Goal: Task Accomplishment & Management: Manage account settings

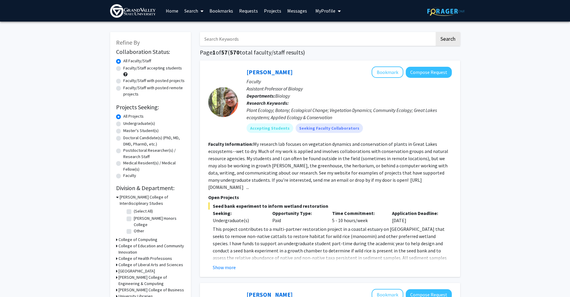
click at [148, 14] on img at bounding box center [132, 10] width 45 height 13
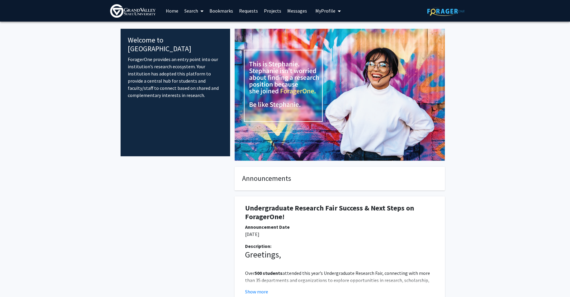
click at [335, 6] on span "My profile dropdown to access profile and logout" at bounding box center [337, 11] width 5 height 21
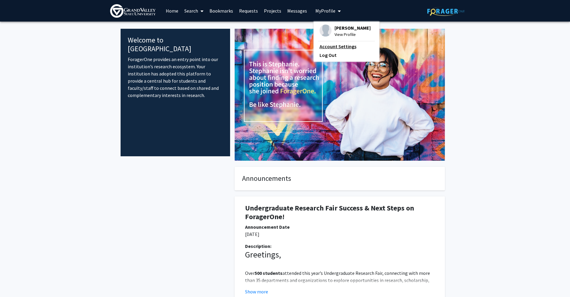
click at [337, 47] on link "Account Settings" at bounding box center [346, 46] width 54 height 7
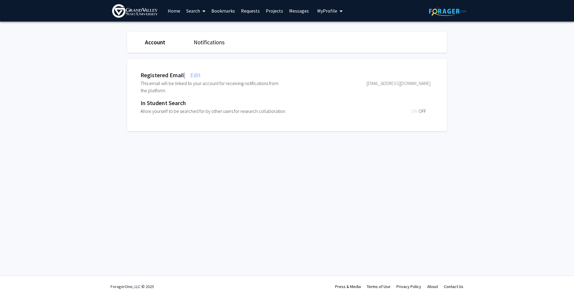
click at [201, 10] on span at bounding box center [202, 11] width 5 height 21
click at [223, 28] on span "Faculty/Staff" at bounding box center [205, 28] width 44 height 12
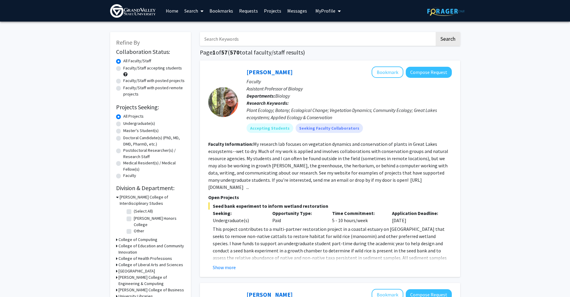
click at [123, 124] on label "Undergraduate(s)" at bounding box center [139, 123] width 32 height 6
click at [123, 124] on input "Undergraduate(s)" at bounding box center [125, 122] width 4 height 4
radio input "true"
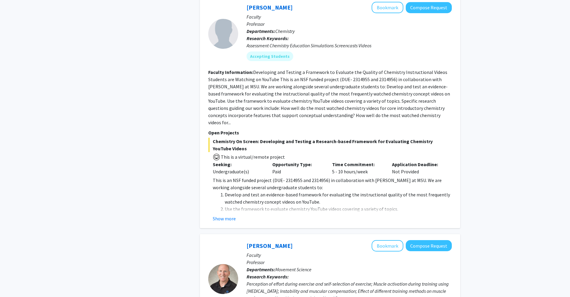
scroll to position [812, 0]
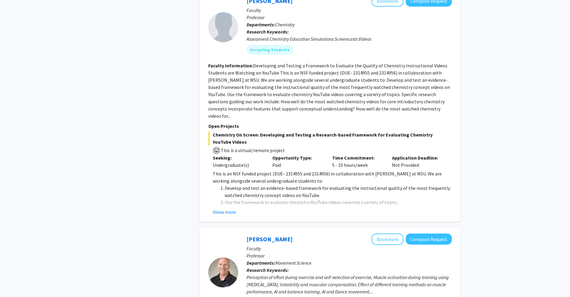
click at [230, 200] on fg-read-more "This is an NSF funded project (DUE- 2314955 and 2314956) in collaboration with …" at bounding box center [330, 192] width 244 height 45
click at [231, 208] on button "Show more" at bounding box center [224, 211] width 23 height 7
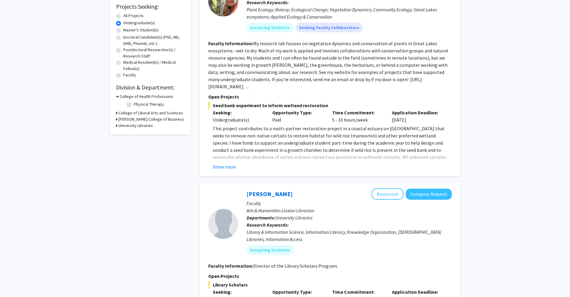
scroll to position [0, 0]
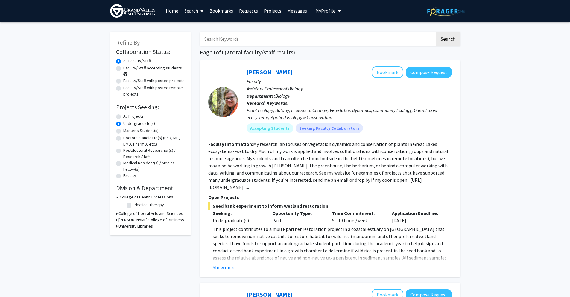
click at [122, 130] on div "Master's Student(s)" at bounding box center [150, 130] width 69 height 7
click at [121, 130] on div "Master's Student(s)" at bounding box center [150, 130] width 69 height 7
click at [123, 131] on label "Master's Student(s)" at bounding box center [140, 130] width 35 height 6
click at [123, 131] on input "Master's Student(s)" at bounding box center [125, 129] width 4 height 4
radio input "true"
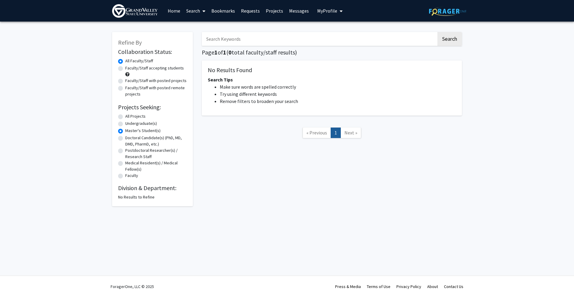
click at [124, 136] on div "Doctoral Candidate(s) (PhD, MD, DMD, PharmD, etc.)" at bounding box center [152, 141] width 69 height 13
click at [125, 139] on label "Doctoral Candidate(s) (PhD, MD, DMD, PharmD, etc.)" at bounding box center [156, 141] width 62 height 13
click at [125, 139] on input "Doctoral Candidate(s) (PhD, MD, DMD, PharmD, etc.)" at bounding box center [127, 137] width 4 height 4
radio input "true"
click at [123, 150] on div "Postdoctoral Researcher(s) / Research Staff" at bounding box center [152, 153] width 69 height 13
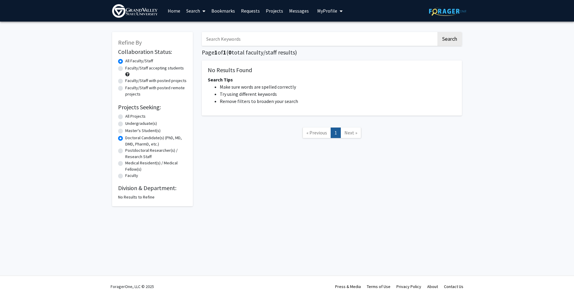
click at [125, 150] on label "Postdoctoral Researcher(s) / Research Staff" at bounding box center [156, 153] width 62 height 13
click at [125, 150] on input "Postdoctoral Researcher(s) / Research Staff" at bounding box center [127, 149] width 4 height 4
radio input "true"
click at [125, 162] on label "Medical Resident(s) / Medical Fellow(s)" at bounding box center [156, 166] width 62 height 13
click at [125, 162] on input "Medical Resident(s) / Medical Fellow(s)" at bounding box center [127, 162] width 4 height 4
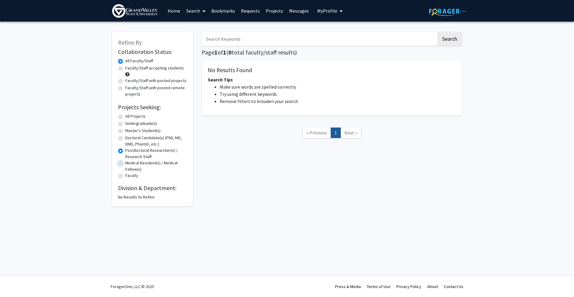
radio input "true"
click at [125, 117] on label "All Projects" at bounding box center [135, 116] width 20 height 6
click at [125, 117] on input "All Projects" at bounding box center [127, 115] width 4 height 4
radio input "true"
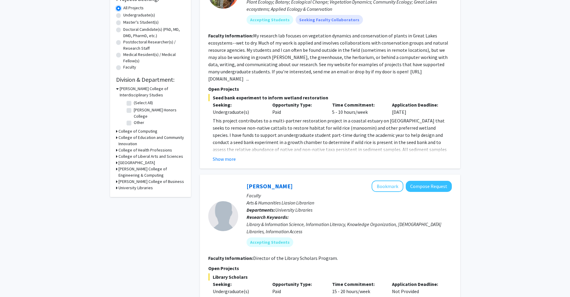
scroll to position [127, 0]
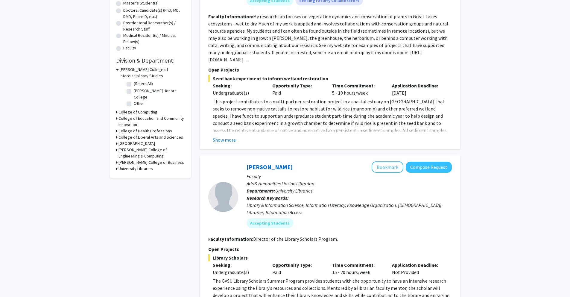
click at [124, 109] on h3 "College of Computing" at bounding box center [137, 112] width 39 height 6
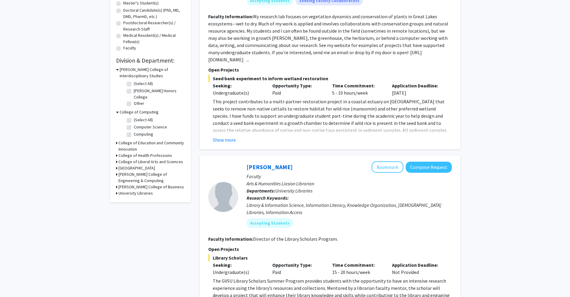
click at [134, 118] on label "(Select All)" at bounding box center [143, 120] width 19 height 6
click at [134, 118] on input "(Select All)" at bounding box center [136, 119] width 4 height 4
checkbox input "true"
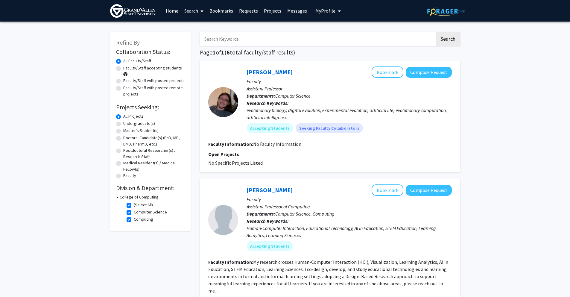
click at [121, 197] on h3 "College of Computing" at bounding box center [139, 197] width 39 height 6
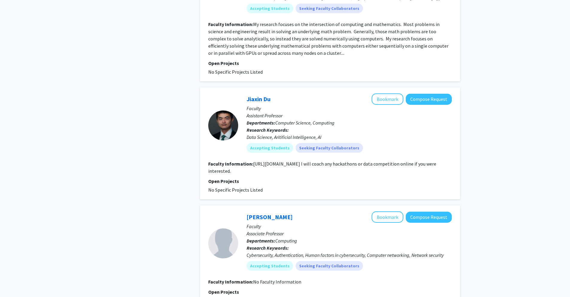
scroll to position [135, 0]
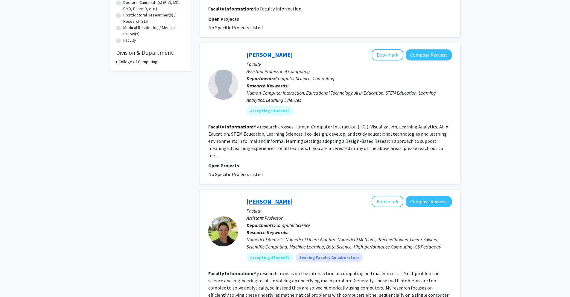
click at [268, 197] on link "[PERSON_NAME]" at bounding box center [269, 200] width 46 height 7
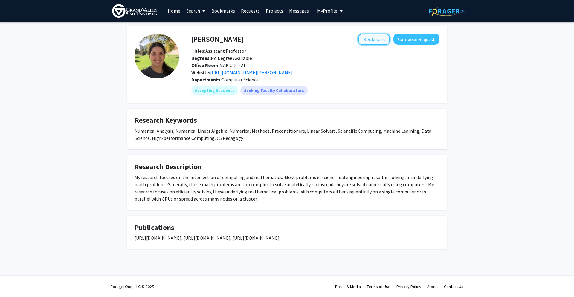
click at [374, 42] on button "Bookmark" at bounding box center [374, 39] width 32 height 11
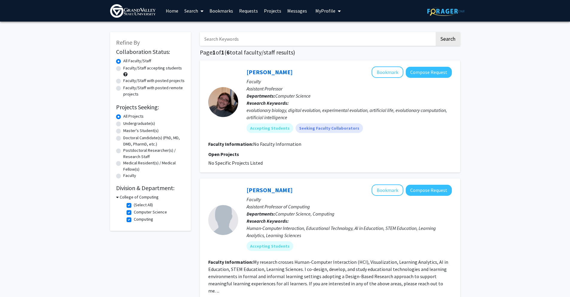
click at [132, 203] on fg-checkbox "(Select All) (Select All)" at bounding box center [155, 205] width 57 height 7
click at [134, 204] on label "(Select All)" at bounding box center [143, 205] width 19 height 6
click at [134, 204] on input "(Select All)" at bounding box center [136, 204] width 4 height 4
checkbox input "false"
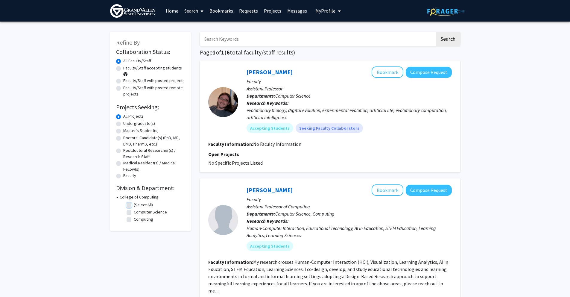
checkbox input "false"
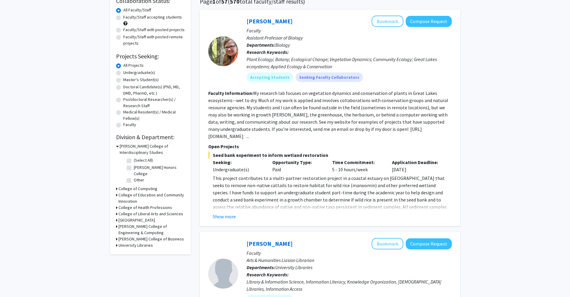
scroll to position [61, 0]
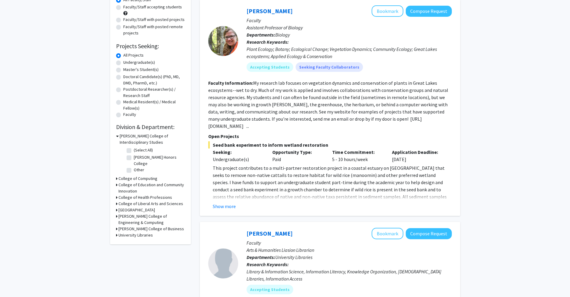
click at [118, 212] on div "[GEOGRAPHIC_DATA]" at bounding box center [150, 210] width 69 height 6
click at [119, 215] on h3 "[PERSON_NAME] College of Engineering & Computing" at bounding box center [151, 219] width 66 height 13
click at [118, 246] on h3 "[PERSON_NAME] College of Business" at bounding box center [151, 244] width 66 height 6
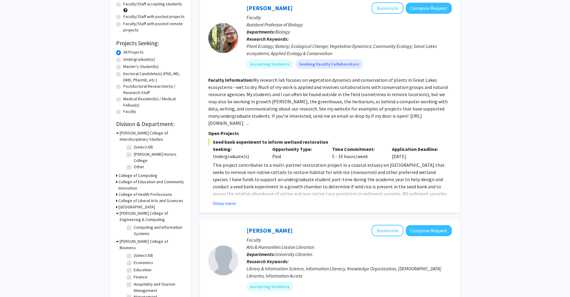
scroll to position [120, 0]
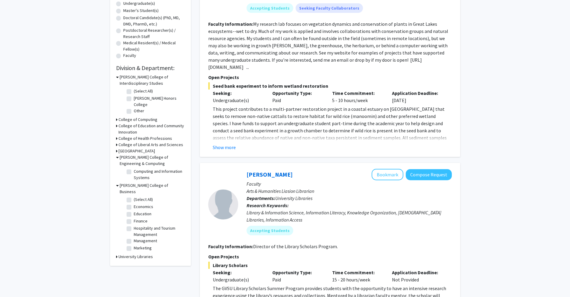
click at [134, 203] on label "Economics" at bounding box center [143, 206] width 19 height 6
click at [134, 203] on input "Economics" at bounding box center [136, 205] width 4 height 4
checkbox input "true"
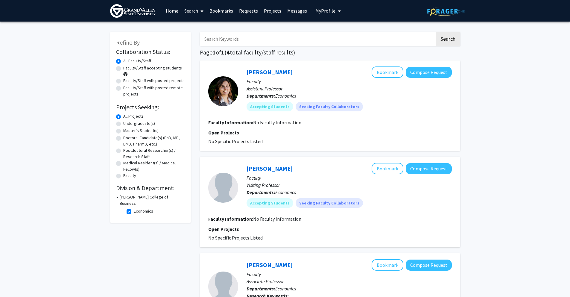
click at [134, 208] on label "Economics" at bounding box center [143, 211] width 19 height 6
click at [134, 208] on input "Economics" at bounding box center [136, 210] width 4 height 4
checkbox input "false"
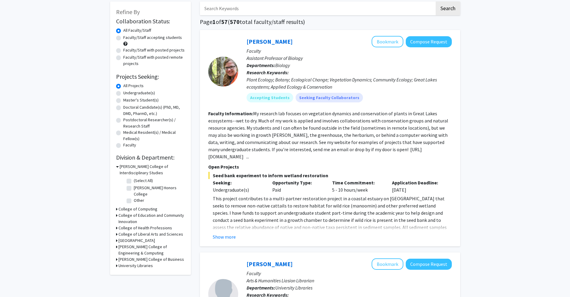
scroll to position [66, 0]
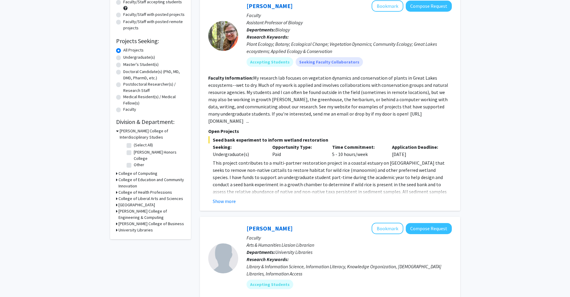
click at [116, 221] on icon at bounding box center [116, 223] width 1 height 6
click at [118, 210] on h3 "[PERSON_NAME] College of Engineering & Computing" at bounding box center [151, 214] width 66 height 13
click at [134, 223] on label "Computing and Information Systems" at bounding box center [159, 228] width 50 height 13
click at [134, 223] on input "Computing and Information Systems" at bounding box center [136, 224] width 4 height 4
checkbox input "true"
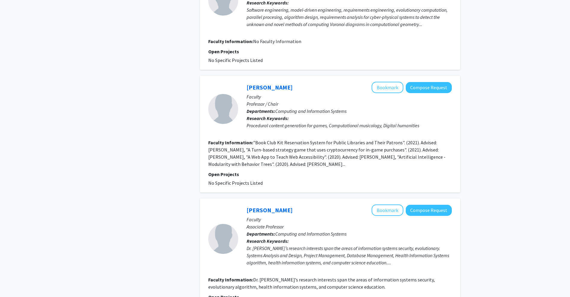
scroll to position [622, 0]
click at [391, 81] on button "Bookmark" at bounding box center [388, 86] width 32 height 11
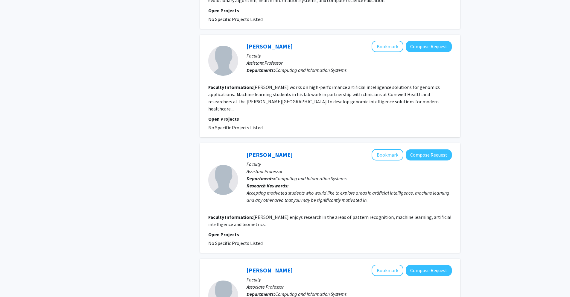
scroll to position [1022, 0]
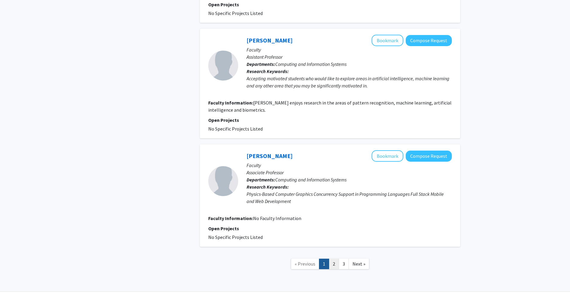
click at [332, 258] on link "2" at bounding box center [334, 263] width 10 height 10
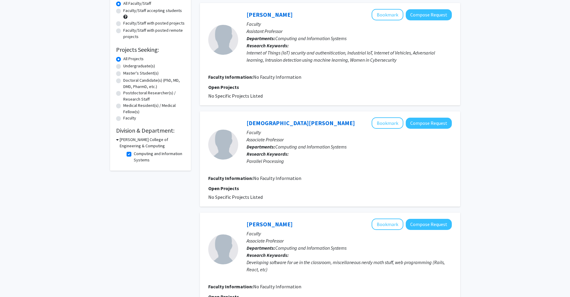
scroll to position [64, 0]
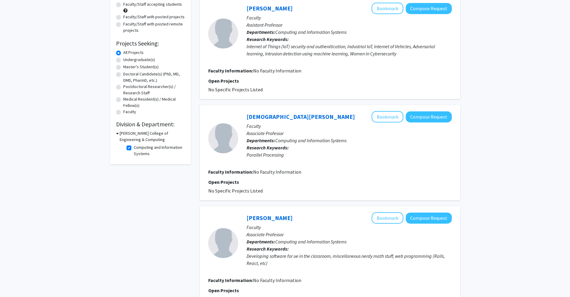
click at [117, 134] on icon at bounding box center [117, 133] width 3 height 6
click at [117, 134] on icon at bounding box center [116, 133] width 1 height 6
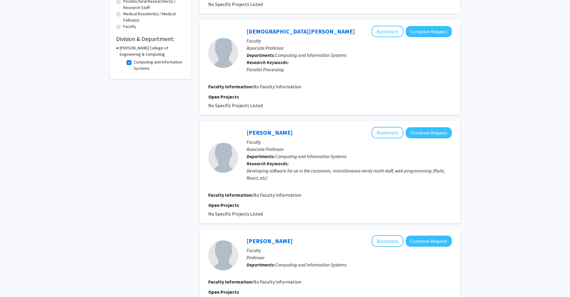
scroll to position [149, 0]
click at [384, 133] on button "Bookmark" at bounding box center [388, 132] width 32 height 11
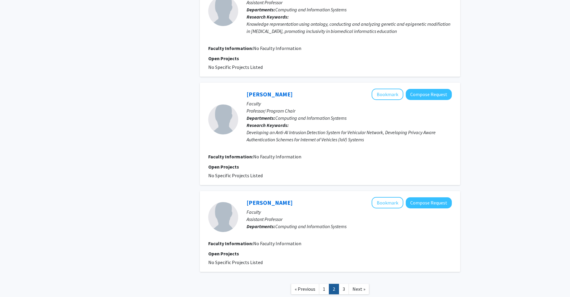
scroll to position [800, 0]
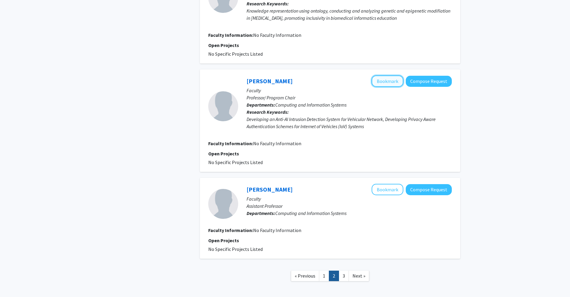
click at [388, 80] on button "Bookmark" at bounding box center [388, 80] width 32 height 11
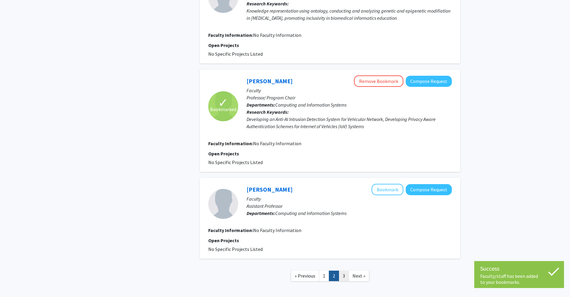
click at [342, 276] on link "3" at bounding box center [344, 275] width 10 height 10
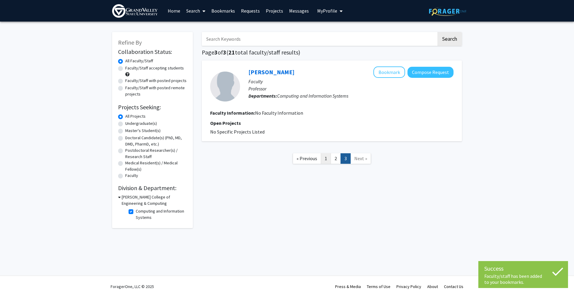
click at [326, 156] on link "1" at bounding box center [326, 158] width 10 height 10
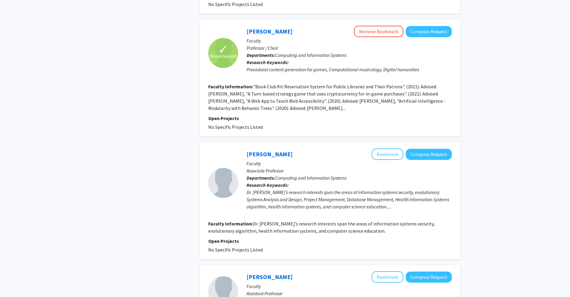
scroll to position [683, 0]
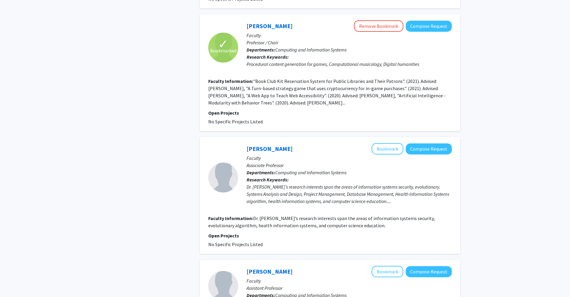
click at [381, 193] on div "Dr. [PERSON_NAME]’s research interests span the areas of information systems se…" at bounding box center [348, 194] width 205 height 22
click at [275, 22] on link "[PERSON_NAME]" at bounding box center [269, 25] width 46 height 7
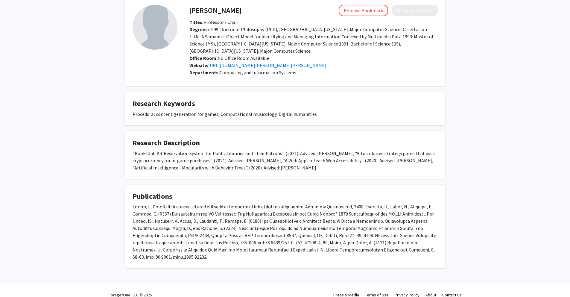
scroll to position [28, 0]
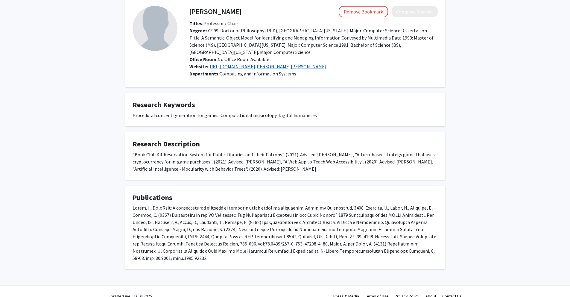
click at [281, 66] on link "[URL][DOMAIN_NAME][PERSON_NAME][PERSON_NAME]" at bounding box center [267, 66] width 118 height 6
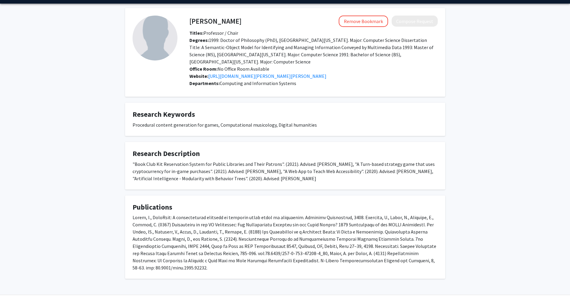
scroll to position [0, 0]
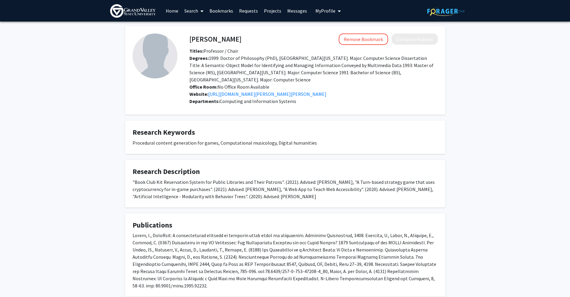
click at [216, 15] on link "Bookmarks" at bounding box center [221, 10] width 30 height 21
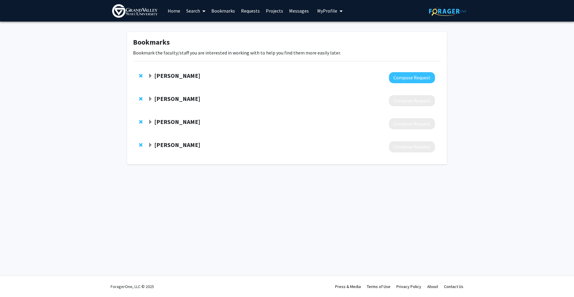
click at [185, 95] on strong "[PERSON_NAME]" at bounding box center [177, 98] width 46 height 7
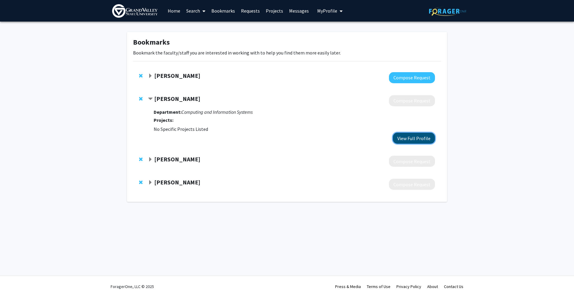
click at [423, 137] on button "View Full Profile" at bounding box center [414, 138] width 42 height 11
click at [187, 166] on div at bounding box center [291, 161] width 287 height 11
click at [141, 16] on img at bounding box center [134, 10] width 45 height 13
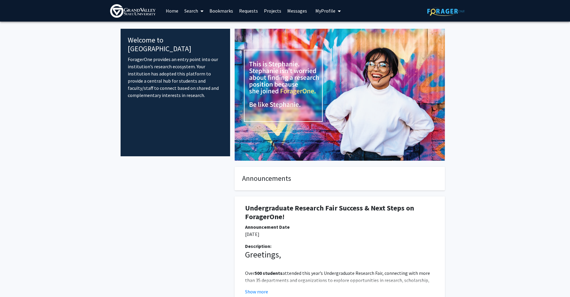
click at [172, 11] on link "Home" at bounding box center [172, 10] width 19 height 21
click at [271, 8] on link "Projects" at bounding box center [272, 10] width 23 height 21
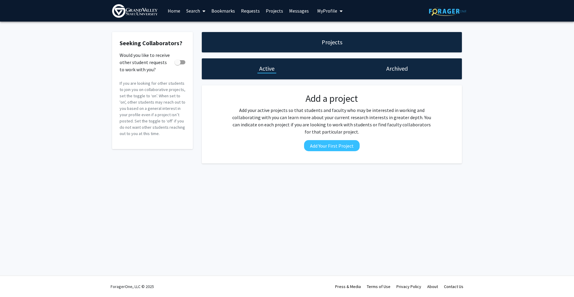
click at [292, 12] on link "Messages" at bounding box center [299, 10] width 26 height 21
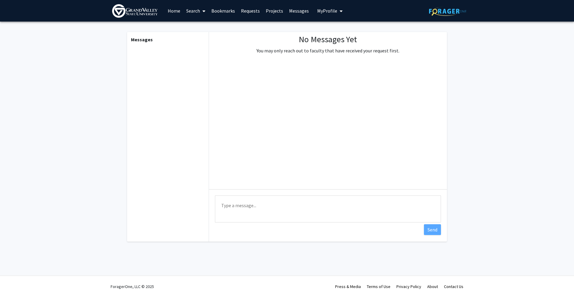
click at [333, 11] on span "My Profile" at bounding box center [327, 11] width 20 height 6
click at [344, 34] on span "View Profile" at bounding box center [355, 34] width 36 height 7
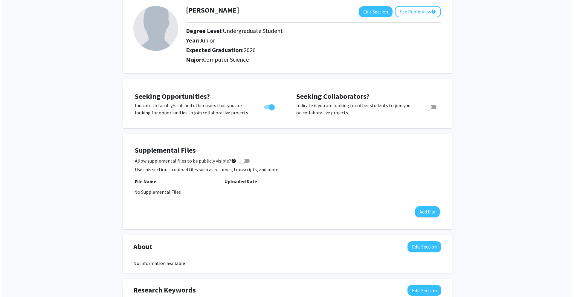
scroll to position [13, 0]
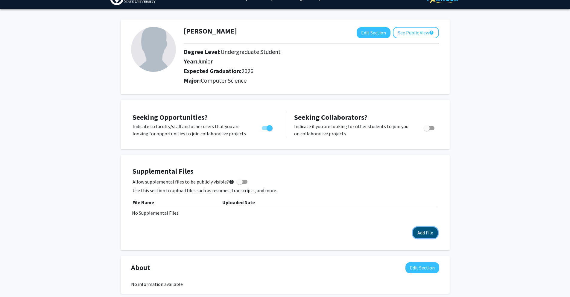
click at [427, 230] on button "Add File" at bounding box center [425, 232] width 25 height 11
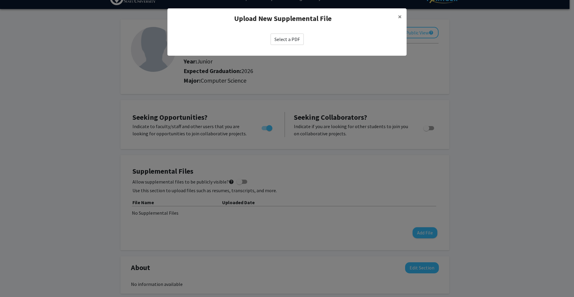
click at [292, 39] on label "Select a PDF" at bounding box center [287, 39] width 33 height 11
click at [0, 0] on input "Select a PDF" at bounding box center [0, 0] width 0 height 0
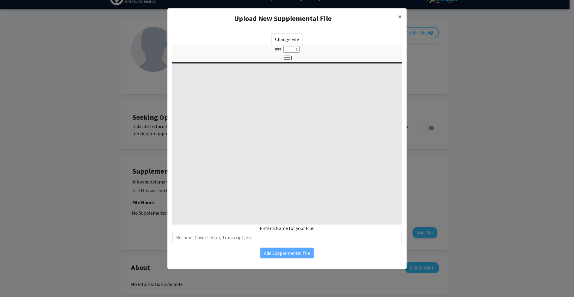
select select "custom"
type input "0"
select select "custom"
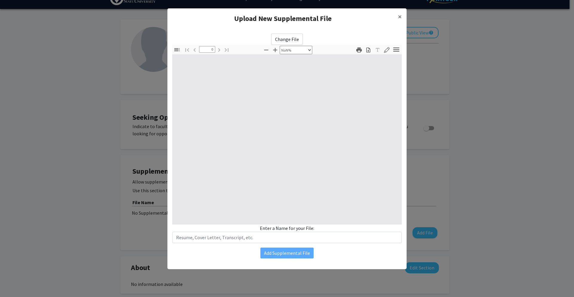
type input "1"
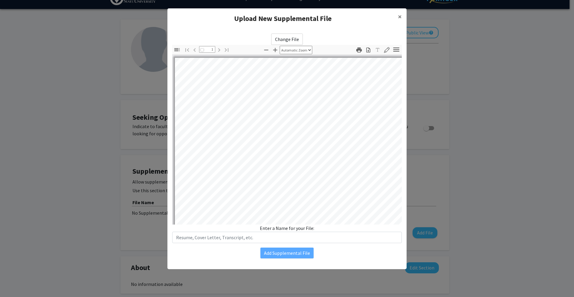
select select "auto"
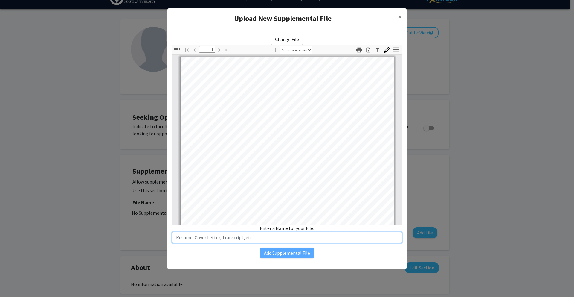
click at [255, 241] on input "text" at bounding box center [287, 237] width 230 height 11
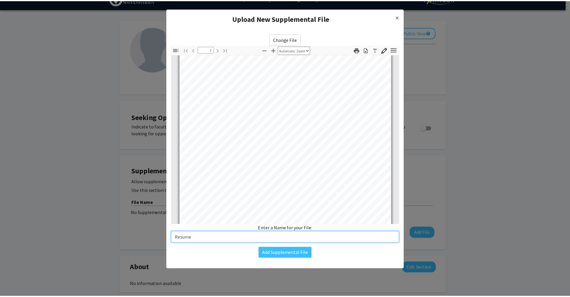
scroll to position [112, 0]
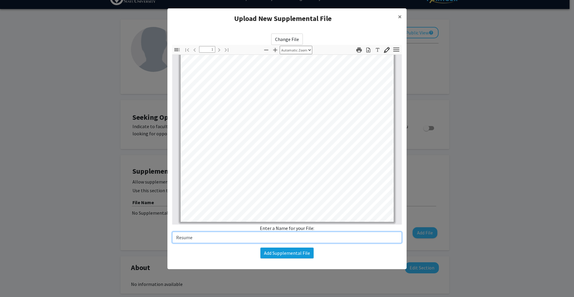
type input "Resume"
click at [295, 254] on button "Add Supplemental File" at bounding box center [287, 252] width 53 height 11
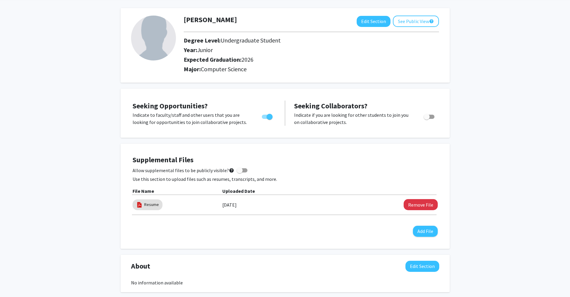
scroll to position [10, 0]
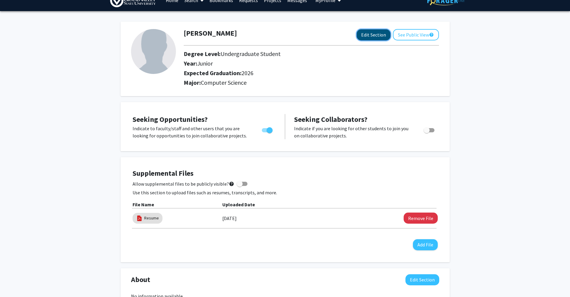
click at [376, 38] on button "Edit Section" at bounding box center [374, 34] width 34 height 11
select select "junior"
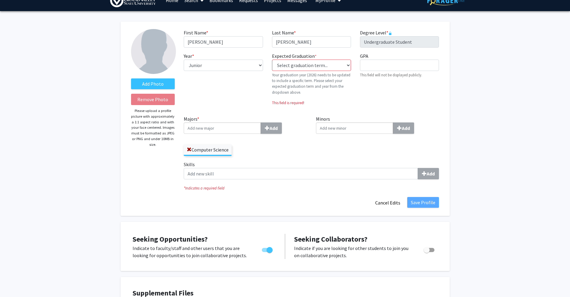
click at [252, 128] on input "Majors * Add" at bounding box center [222, 127] width 77 height 11
click at [311, 70] on select "Select graduation term... Previous: 2026 (Please select a specific term) Spring…" at bounding box center [311, 65] width 79 height 11
select select "41: winter_2027"
click at [272, 60] on select "Select graduation term... Previous: 2026 (Please select a specific term) Spring…" at bounding box center [311, 65] width 79 height 11
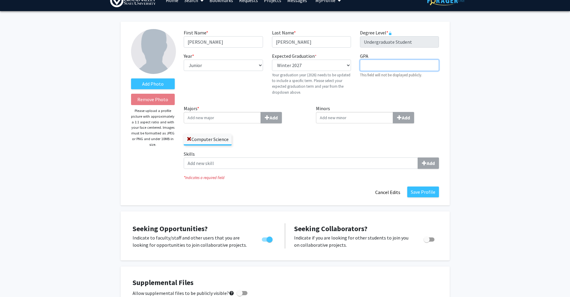
click at [378, 62] on input "GPA required" at bounding box center [399, 65] width 79 height 11
click at [230, 61] on select "--- First-year Sophomore Junior Senior Postbaccalaureate Certificate" at bounding box center [223, 65] width 79 height 11
drag, startPoint x: 250, startPoint y: 72, endPoint x: 247, endPoint y: 69, distance: 4.1
click at [250, 72] on div "Year * required --- First-year Sophomore Junior Senior Postbaccalaureate Certif…" at bounding box center [223, 76] width 88 height 48
click at [246, 67] on select "--- First-year Sophomore Junior Senior Postbaccalaureate Certificate" at bounding box center [223, 65] width 79 height 11
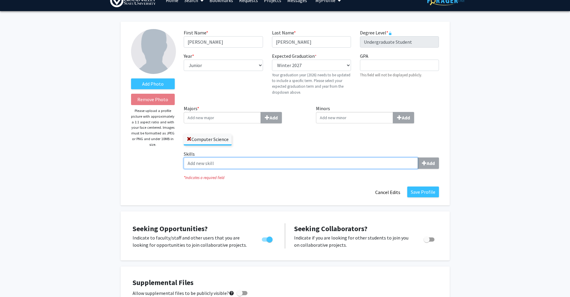
click at [299, 159] on input "Skills Add" at bounding box center [301, 162] width 234 height 11
type input "Python"
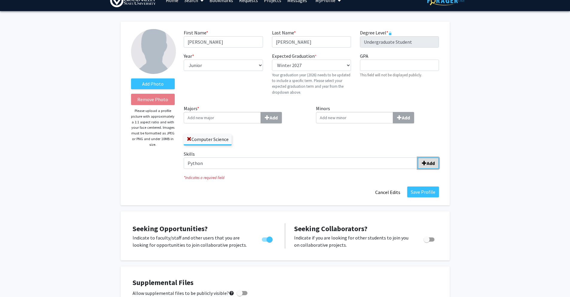
click at [425, 167] on button "Add" at bounding box center [428, 162] width 21 height 11
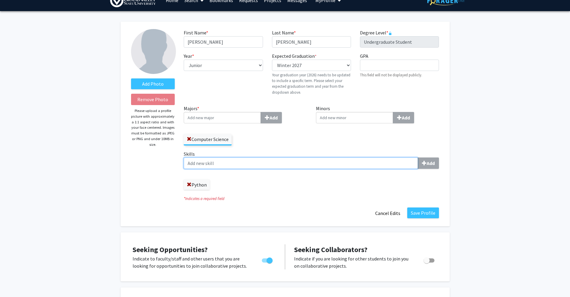
click at [323, 163] on input "Skills Add" at bounding box center [301, 162] width 234 height 11
type input "JavaScript"
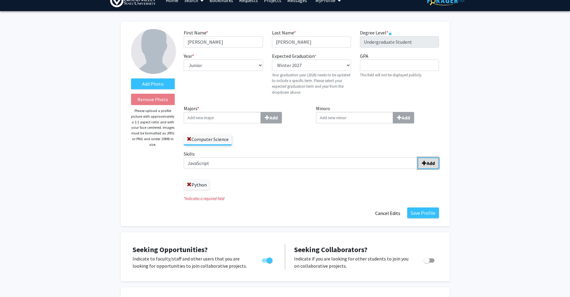
click at [436, 163] on button "Add" at bounding box center [428, 162] width 21 height 11
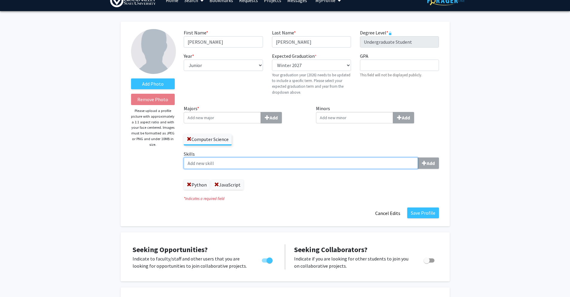
click at [366, 159] on input "Skills Add" at bounding box center [301, 162] width 234 height 11
type input "HTML/CSS"
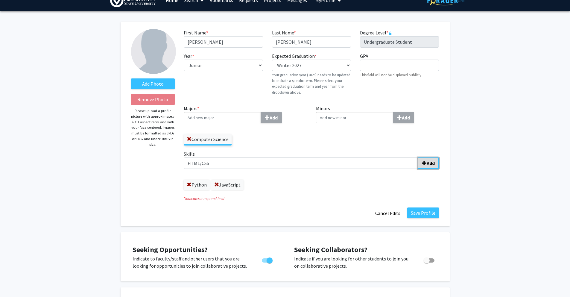
click at [432, 163] on b "Add" at bounding box center [431, 163] width 8 height 6
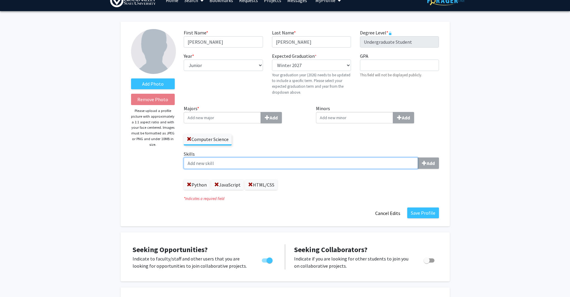
click at [262, 164] on input "Skills Add" at bounding box center [301, 162] width 234 height 11
type input "D"
type input "C"
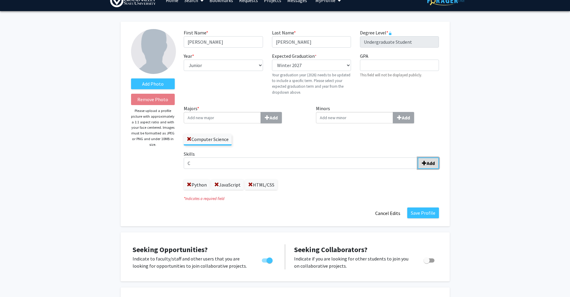
click at [430, 163] on b "Add" at bounding box center [431, 163] width 8 height 6
click at [416, 211] on button "Save Profile" at bounding box center [423, 212] width 32 height 11
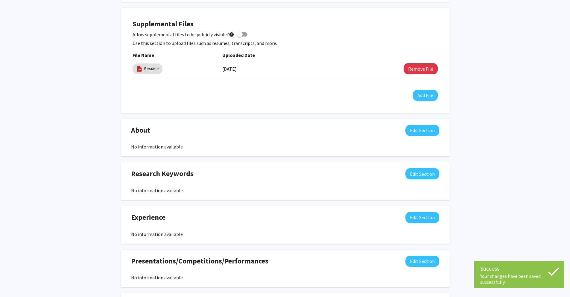
scroll to position [0, 0]
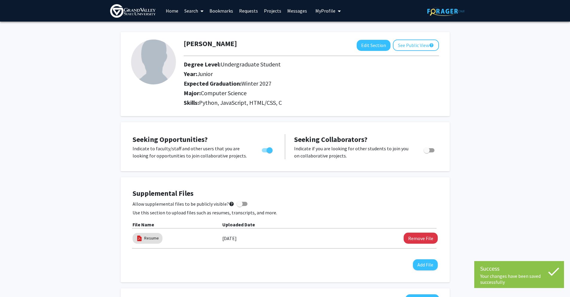
click at [150, 15] on img at bounding box center [132, 10] width 45 height 13
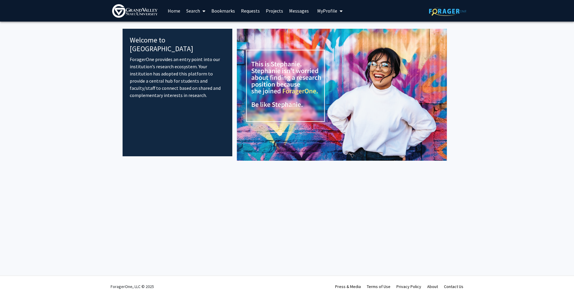
click at [165, 10] on link "Home" at bounding box center [174, 10] width 19 height 21
